Goal: Transaction & Acquisition: Purchase product/service

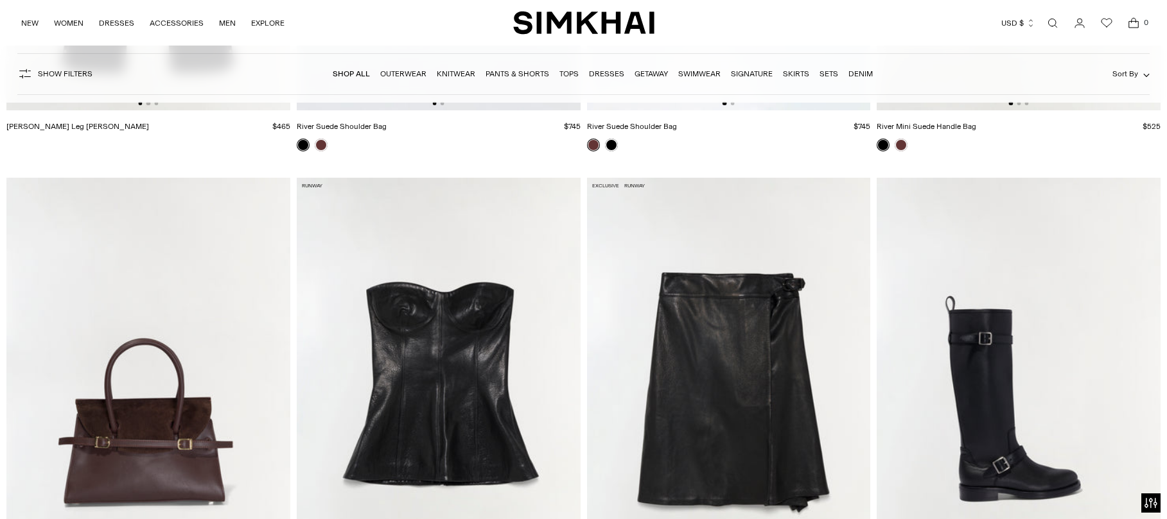
scroll to position [4559, 0]
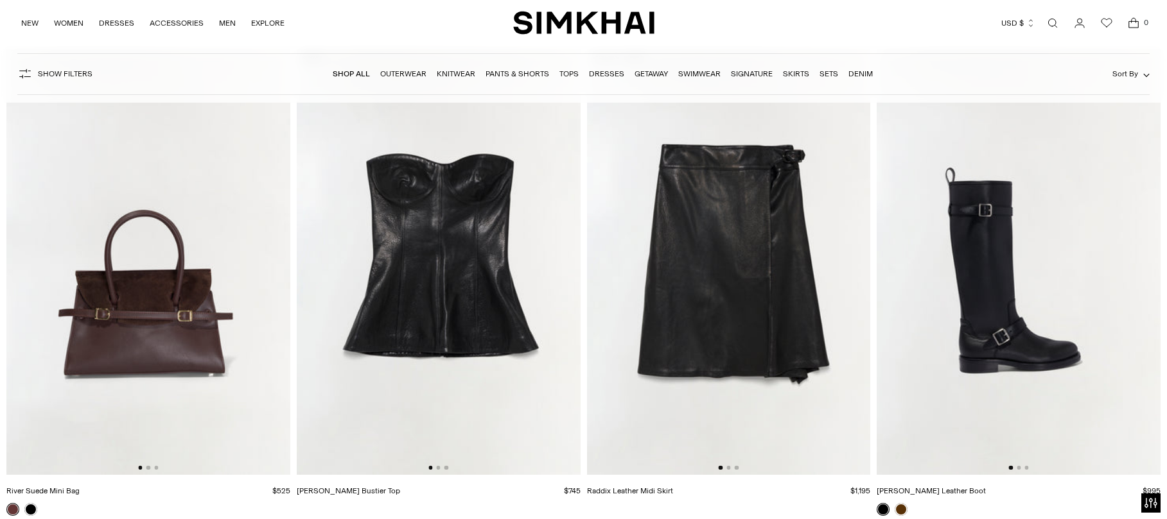
click at [726, 234] on img at bounding box center [729, 262] width 284 height 426
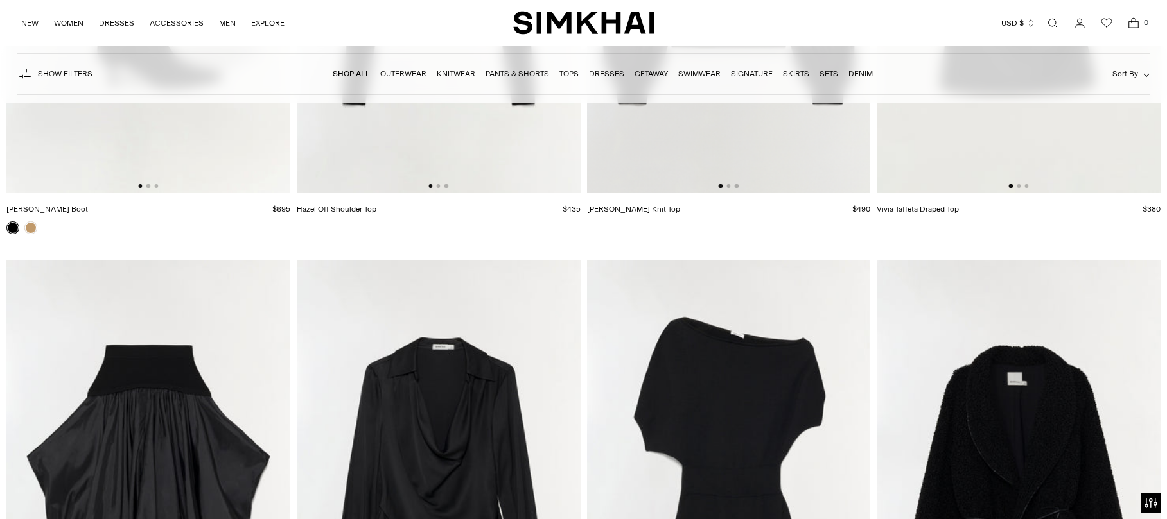
scroll to position [18879, 0]
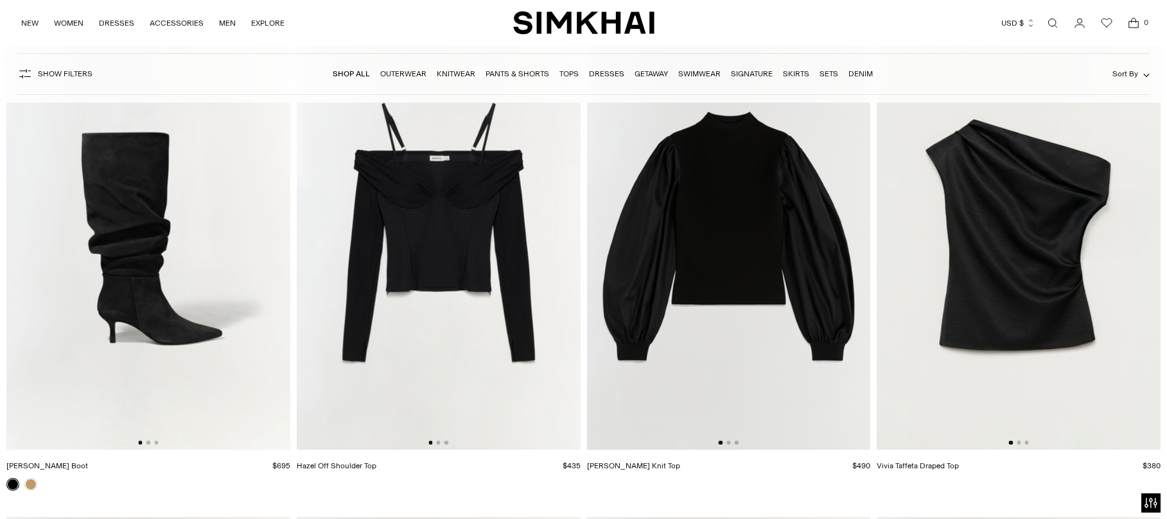
click at [815, 284] on img at bounding box center [729, 238] width 284 height 426
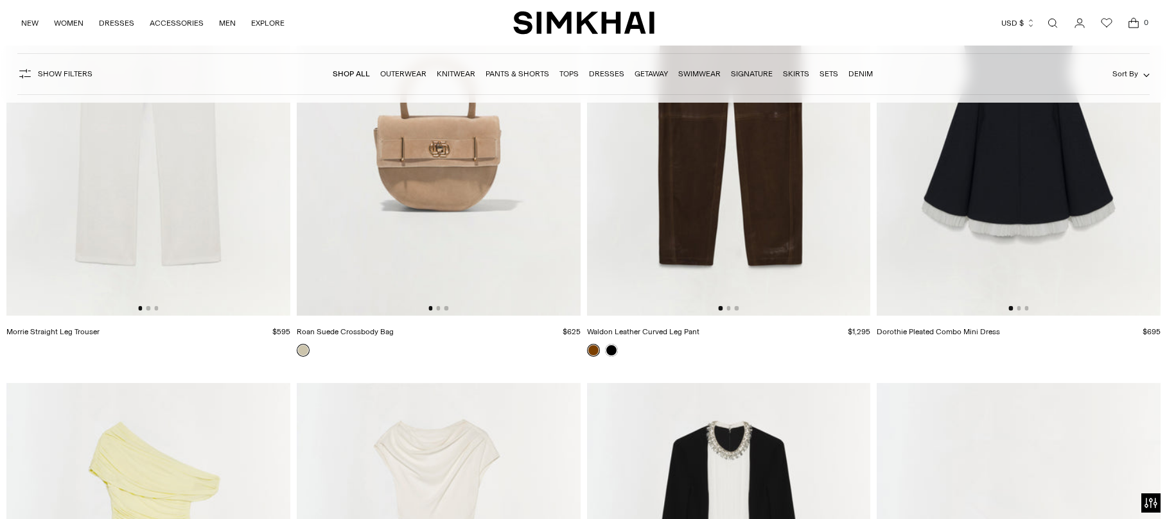
scroll to position [31657, 0]
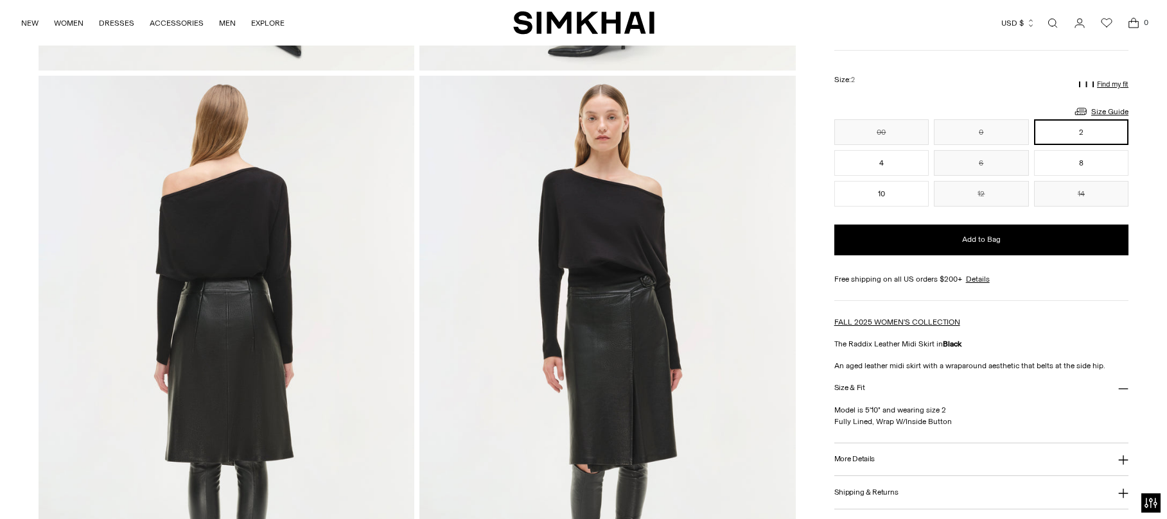
scroll to position [963, 0]
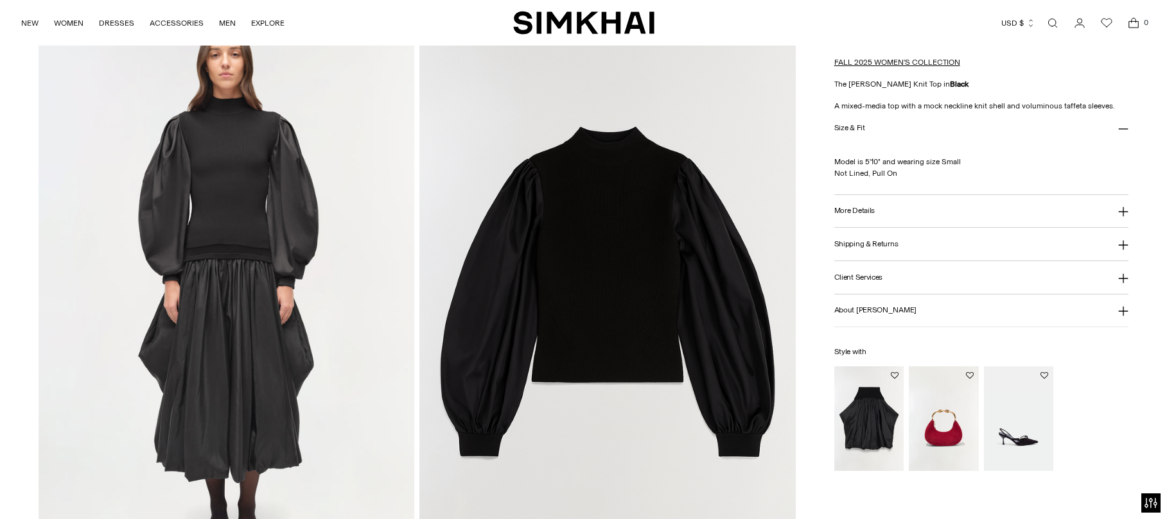
scroll to position [1284, 0]
